Goal: Information Seeking & Learning: Learn about a topic

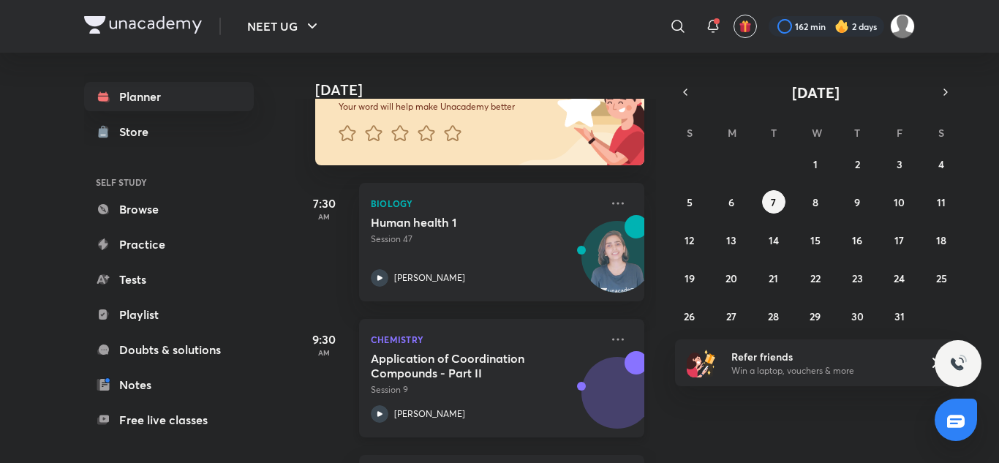
scroll to position [146, 0]
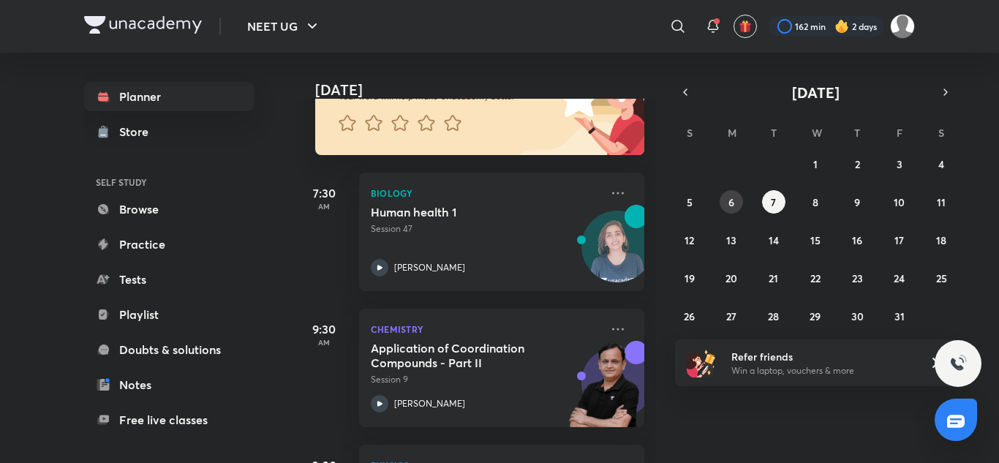
click at [729, 213] on button "6" at bounding box center [731, 201] width 23 height 23
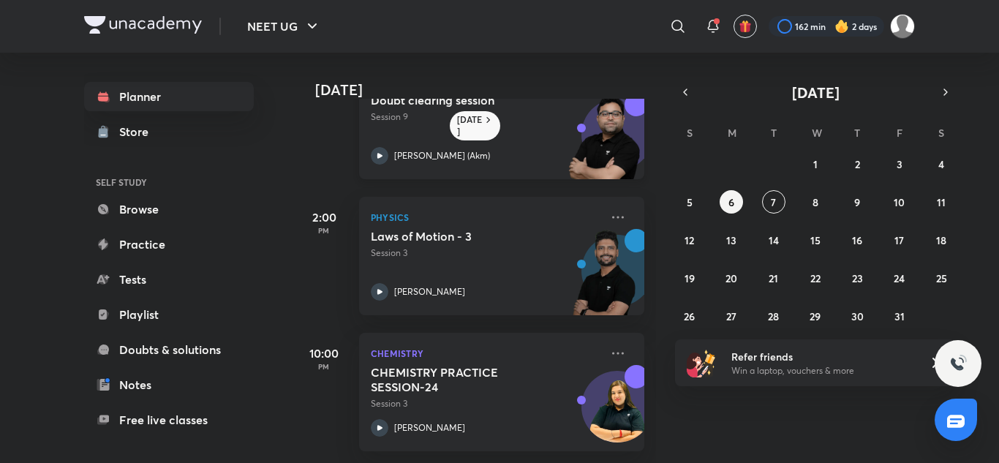
scroll to position [130, 0]
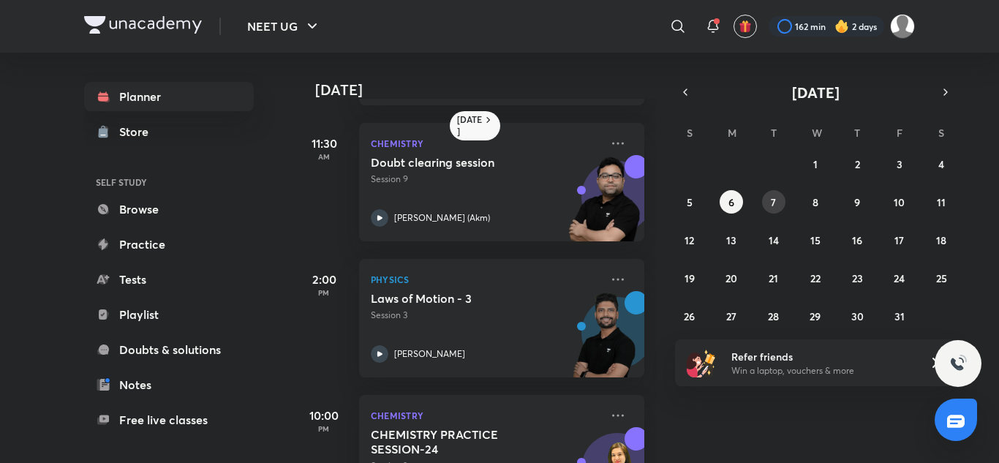
click at [780, 209] on button "7" at bounding box center [773, 201] width 23 height 23
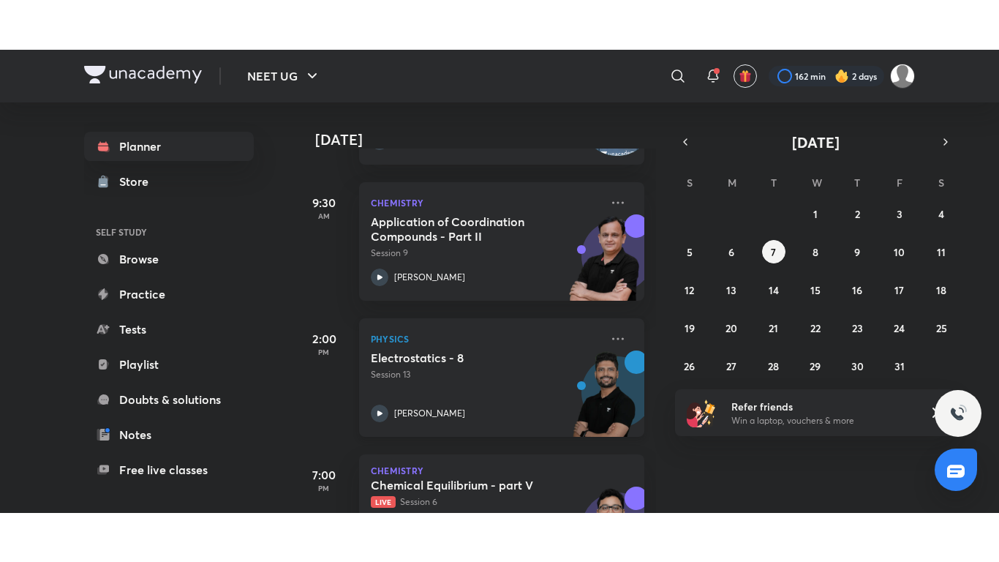
scroll to position [405, 0]
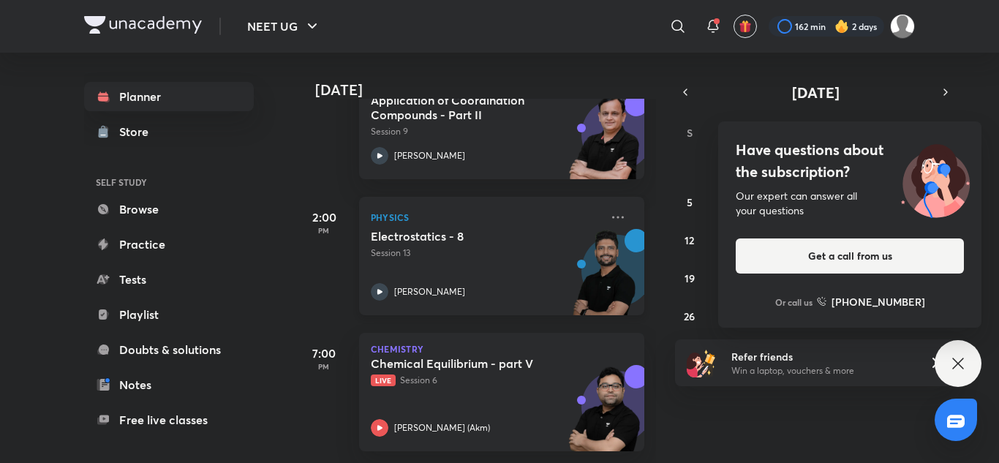
click at [513, 197] on div "Physics Electrostatics - 8 Session 13 [PERSON_NAME]" at bounding box center [501, 256] width 285 height 119
click at [574, 389] on img at bounding box center [604, 415] width 80 height 101
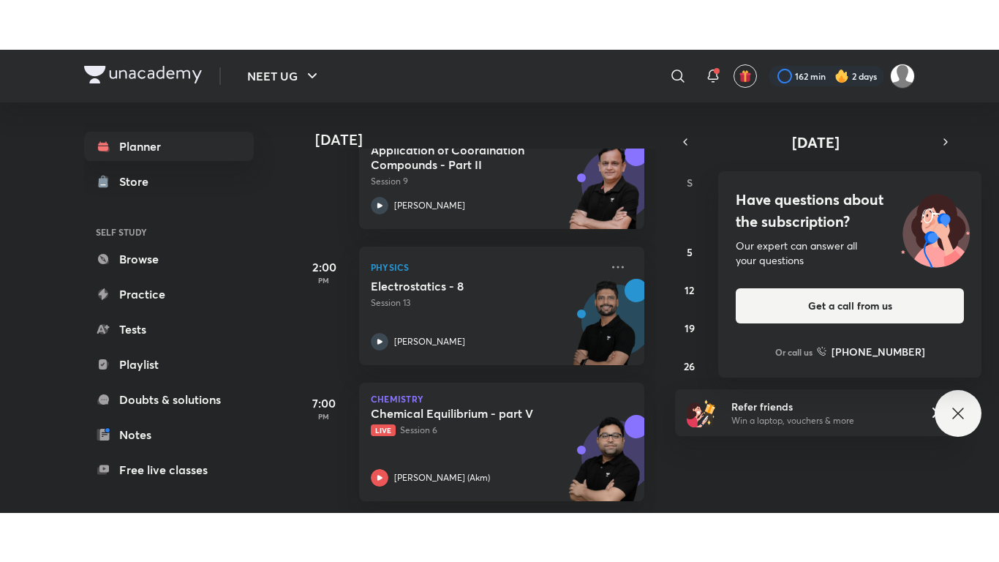
scroll to position [307, 0]
